Goal: Information Seeking & Learning: Learn about a topic

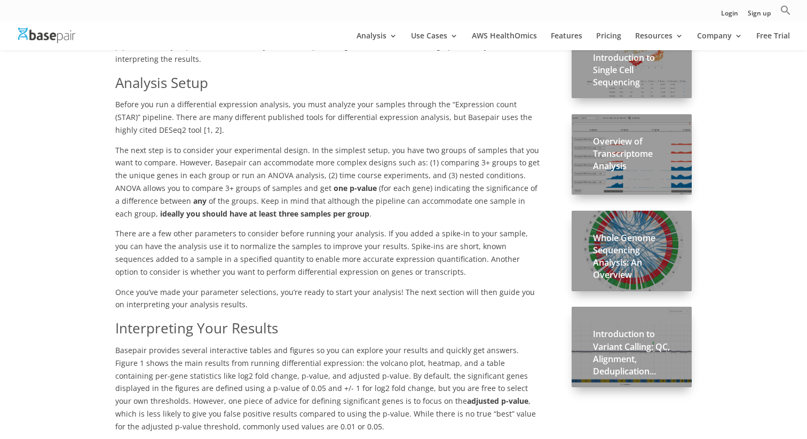
scroll to position [287, 0]
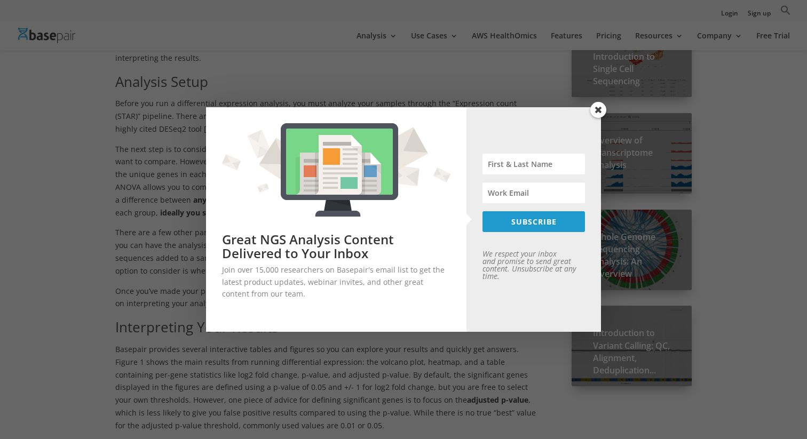
click at [600, 106] on span at bounding box center [598, 110] width 16 height 16
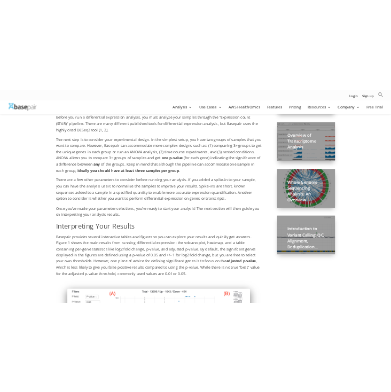
scroll to position [318, 0]
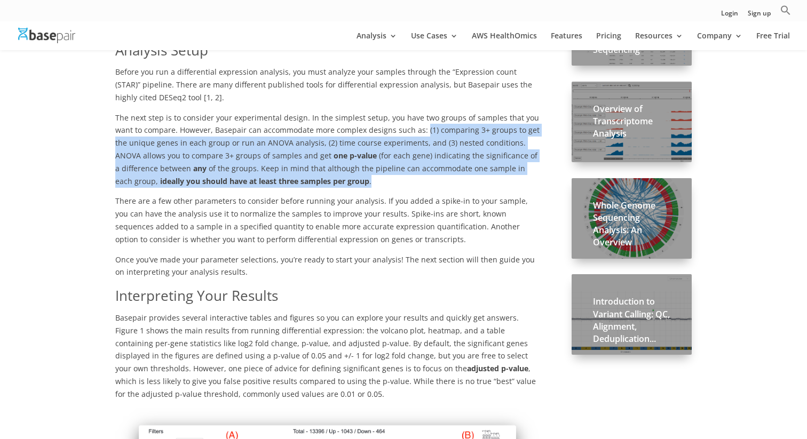
drag, startPoint x: 422, startPoint y: 116, endPoint x: 431, endPoint y: 167, distance: 51.0
click at [431, 167] on p "The next step is to consider your experimental design. In the simplest setup, y…" at bounding box center [327, 154] width 424 height 84
copy p "(1) comparing 3+ groups to get the unique genes in each group or run an ANOVA a…"
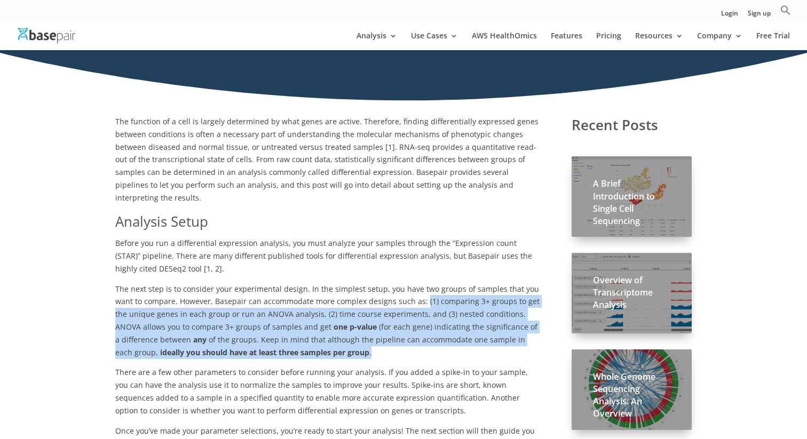
scroll to position [161, 0]
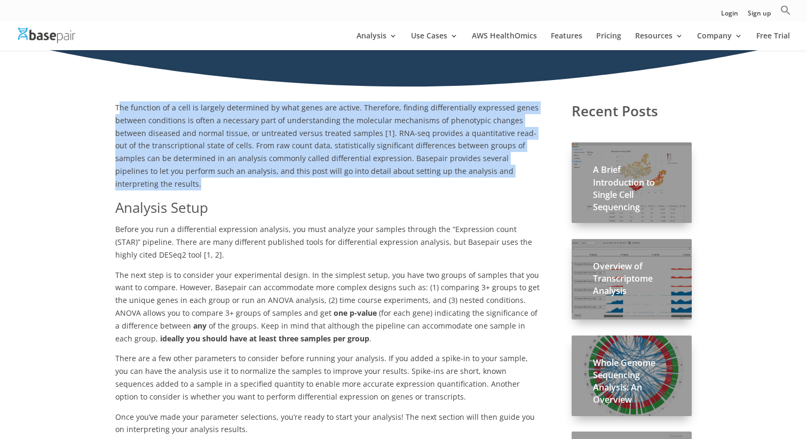
drag, startPoint x: 117, startPoint y: 104, endPoint x: 526, endPoint y: 171, distance: 414.4
click at [526, 171] on p "The function of a cell is largely determined by what genes are active. Therefor…" at bounding box center [327, 149] width 424 height 97
copy span "he function of a cell is largely determined by what genes are active. Therefore…"
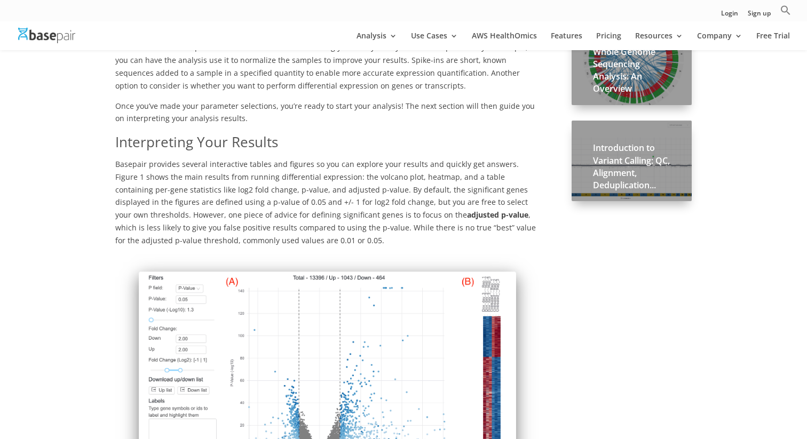
scroll to position [474, 0]
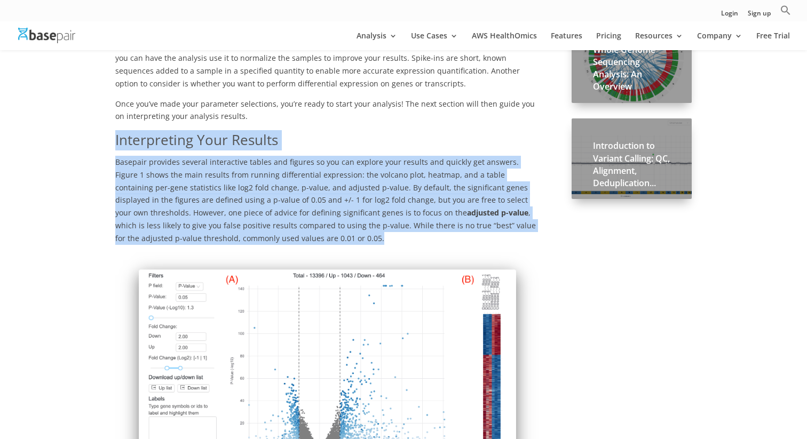
drag, startPoint x: 116, startPoint y: 128, endPoint x: 258, endPoint y: 223, distance: 171.3
copy div "Interpreting Your Results Basepair provides several interactive tables and figu…"
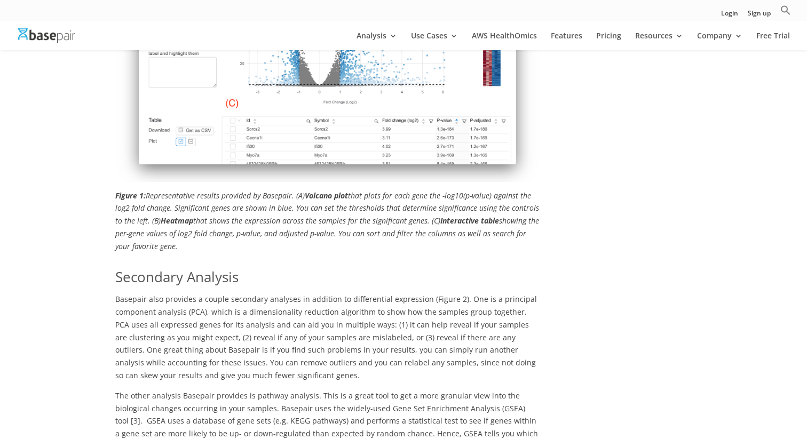
scroll to position [843, 0]
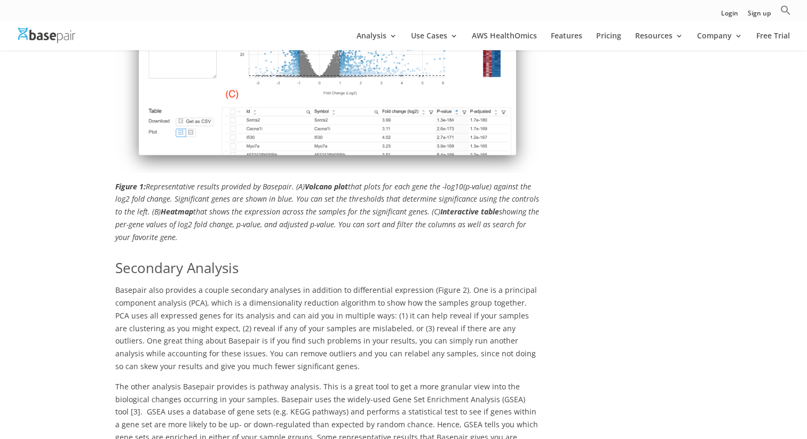
drag, startPoint x: 113, startPoint y: 166, endPoint x: 188, endPoint y: 224, distance: 94.7
click at [188, 224] on div "The function of a cell is largely determined by what genes are active. Therefor…" at bounding box center [403, 199] width 807 height 1589
copy div "Figure 1: Representative results provided by Basepair. (A) Volcano plot that pl…"
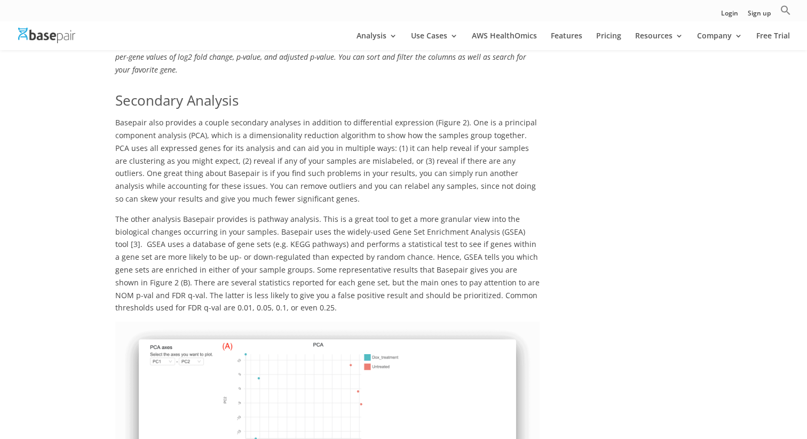
scroll to position [1006, 0]
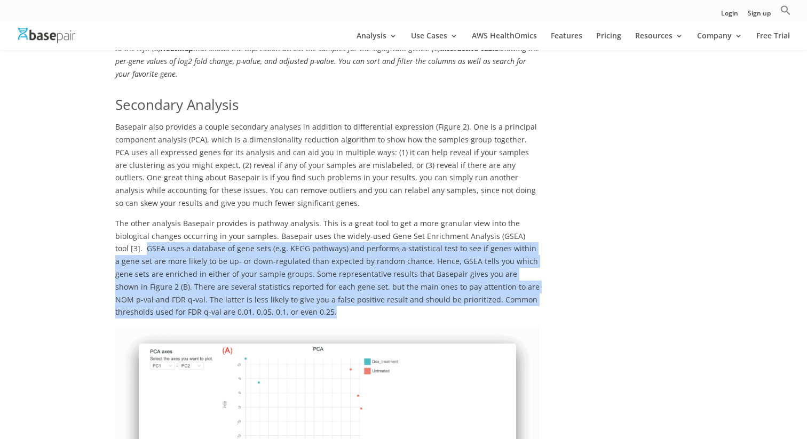
drag, startPoint x: 131, startPoint y: 235, endPoint x: 263, endPoint y: 297, distance: 145.7
click at [263, 297] on p "The other analysis Basepair provides is pathway analysis. This is a great tool …" at bounding box center [327, 271] width 424 height 109
copy p "GSEA uses a database of gene sets (e.g. KEGG pathways) and performs a statistic…"
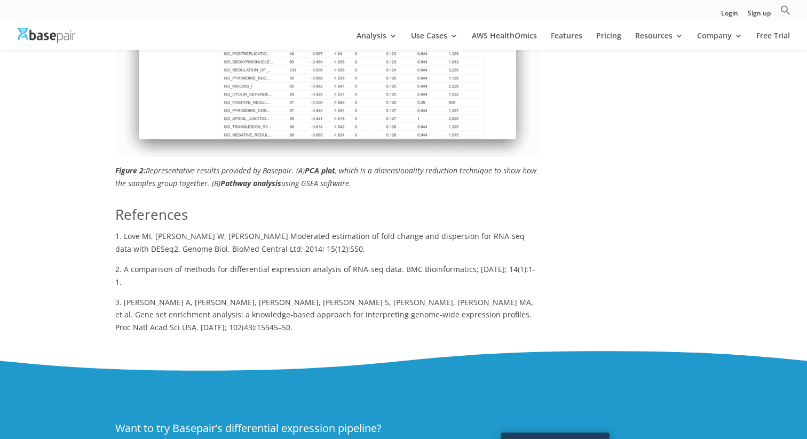
scroll to position [1460, 0]
